Goal: Task Accomplishment & Management: Manage account settings

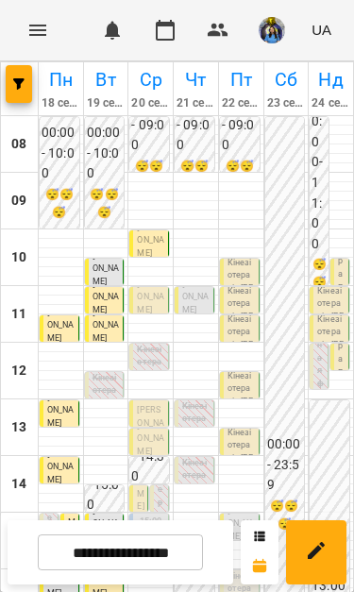
click at [155, 306] on span "[PERSON_NAME]" at bounding box center [150, 296] width 26 height 35
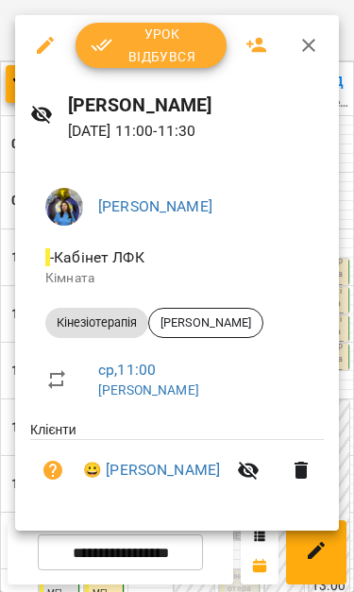
click at [130, 42] on span "Урок відбувся" at bounding box center [151, 45] width 121 height 45
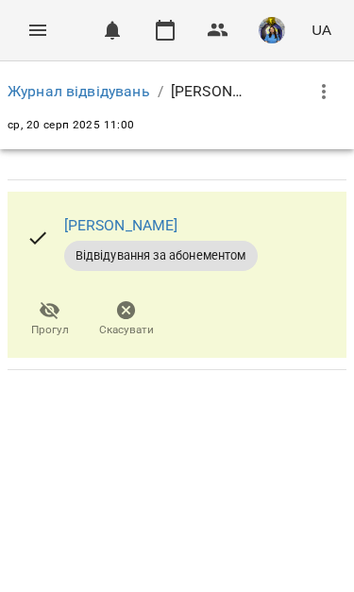
click at [20, 27] on button "Menu" at bounding box center [37, 30] width 45 height 45
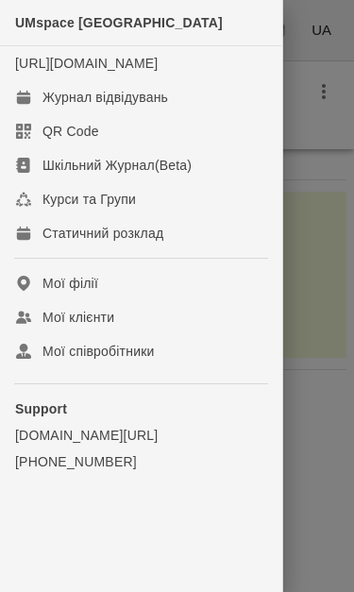
click at [33, 111] on link "Журнал відвідувань" at bounding box center [141, 97] width 282 height 34
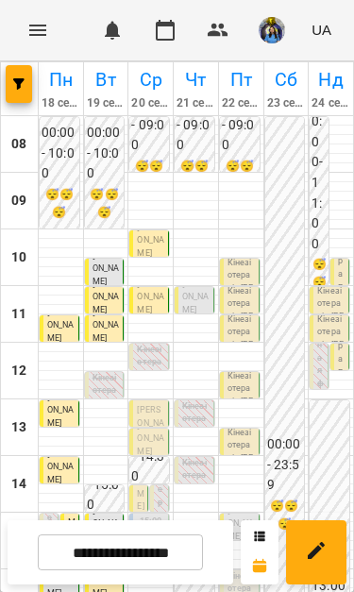
scroll to position [186, 0]
